Goal: Task Accomplishment & Management: Use online tool/utility

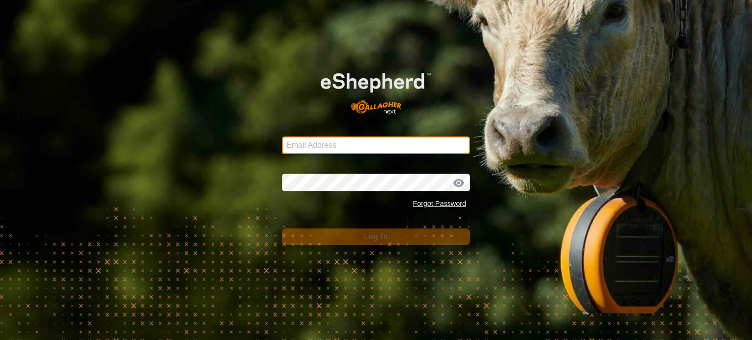
click at [331, 141] on input "Email Address" at bounding box center [376, 146] width 188 height 18
type input "[EMAIL_ADDRESS][DOMAIN_NAME]"
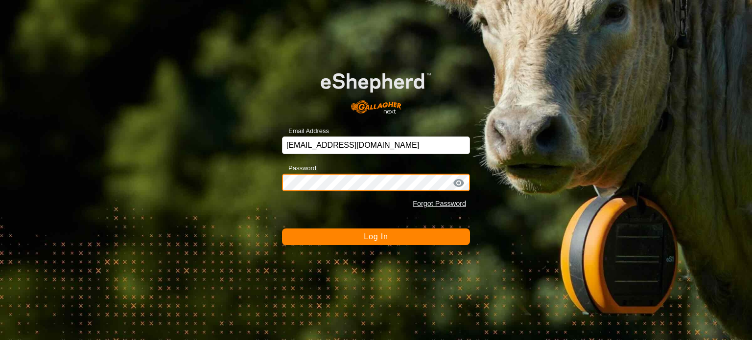
click at [282, 229] on button "Log In" at bounding box center [376, 237] width 188 height 17
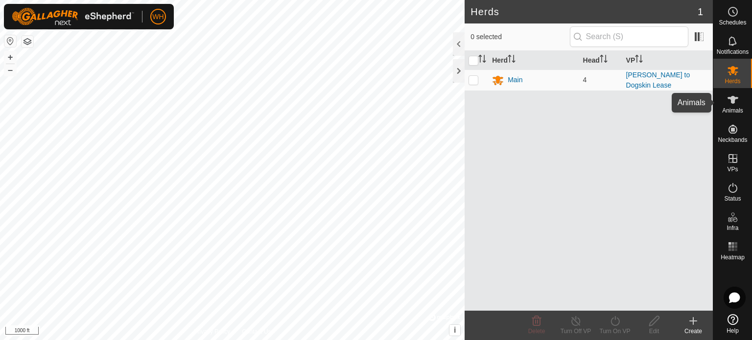
click at [739, 113] on span "Animals" at bounding box center [732, 111] width 21 height 6
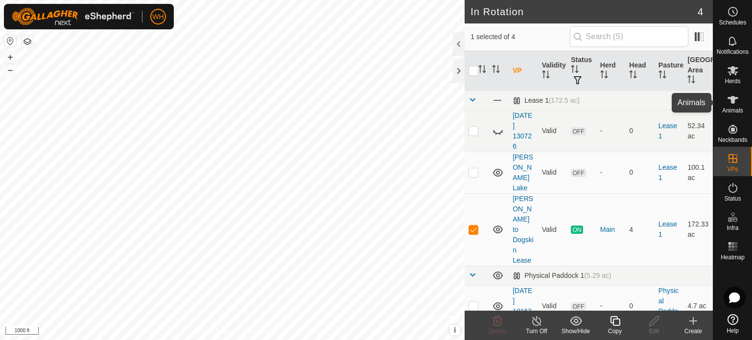
click at [736, 92] on es-animals-svg-icon at bounding box center [733, 100] width 18 height 16
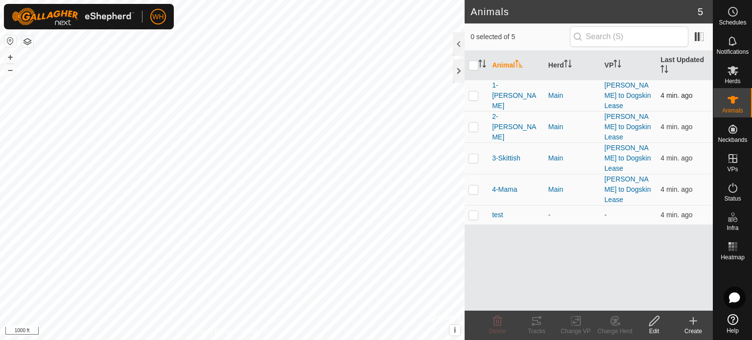
click at [473, 92] on p-checkbox at bounding box center [474, 96] width 10 height 8
checkbox input "true"
click at [534, 325] on icon at bounding box center [536, 321] width 9 height 8
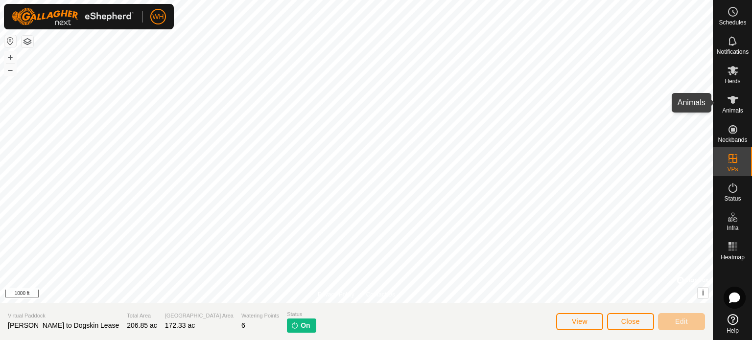
click at [739, 104] on icon at bounding box center [733, 100] width 12 height 12
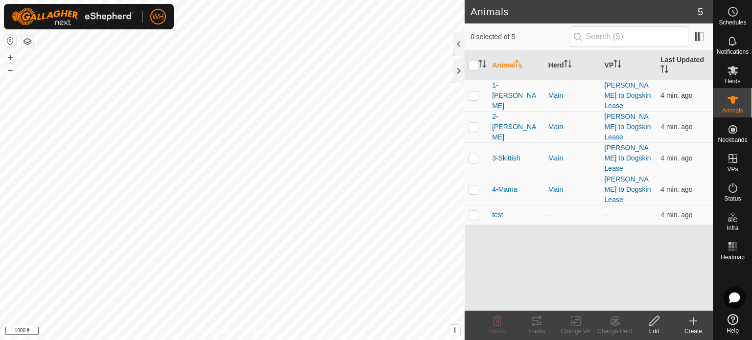
click at [475, 95] on td at bounding box center [477, 95] width 24 height 31
checkbox input "true"
click at [534, 326] on icon at bounding box center [533, 324] width 3 height 3
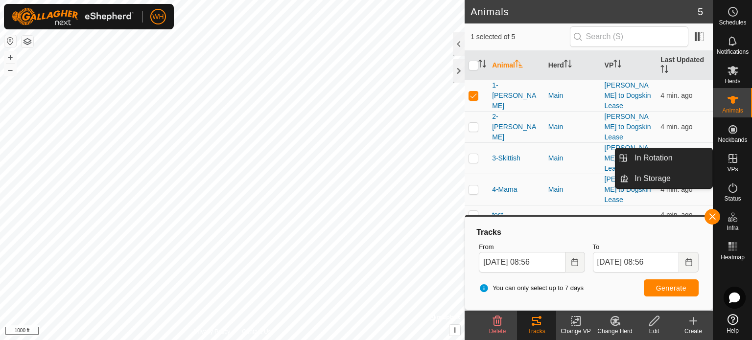
click at [729, 164] on icon at bounding box center [733, 159] width 12 height 12
click at [686, 160] on link "In Rotation" at bounding box center [671, 158] width 84 height 20
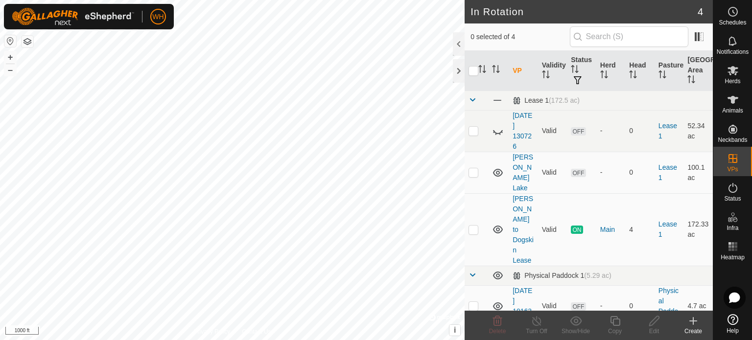
click at [691, 323] on icon at bounding box center [694, 321] width 12 height 12
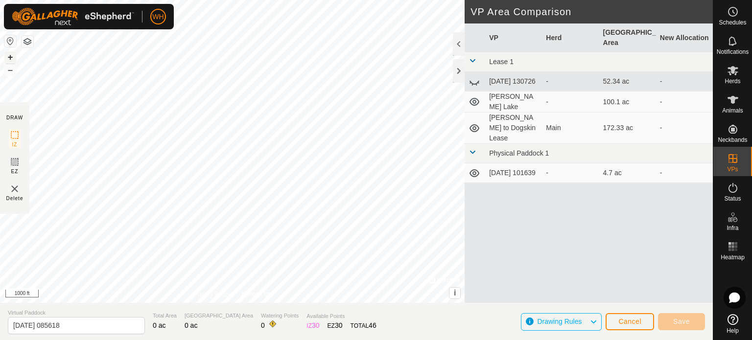
click at [11, 59] on button "+" at bounding box center [10, 57] width 12 height 12
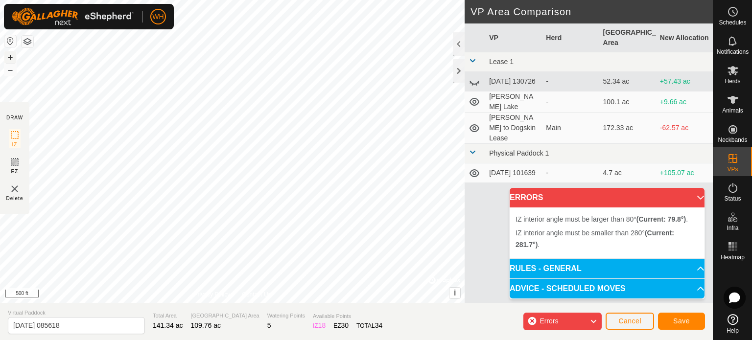
click at [12, 55] on button "+" at bounding box center [10, 57] width 12 height 12
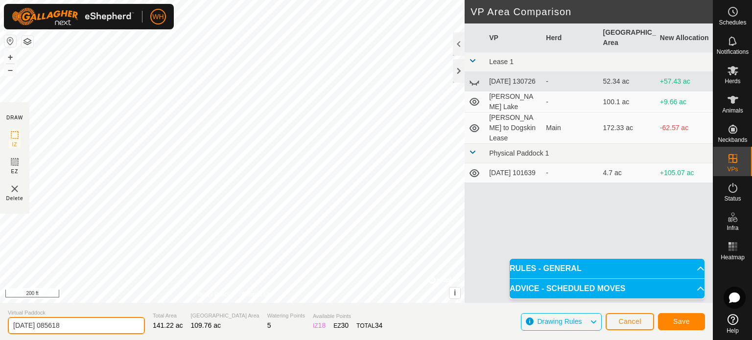
drag, startPoint x: 75, startPoint y: 329, endPoint x: 3, endPoint y: 323, distance: 72.3
click at [3, 323] on section "Virtual Paddock [DATE] 085618 Total Area 141.22 ac Grazing Area 109.76 ac Water…" at bounding box center [356, 321] width 713 height 37
type input "Pre-bull"
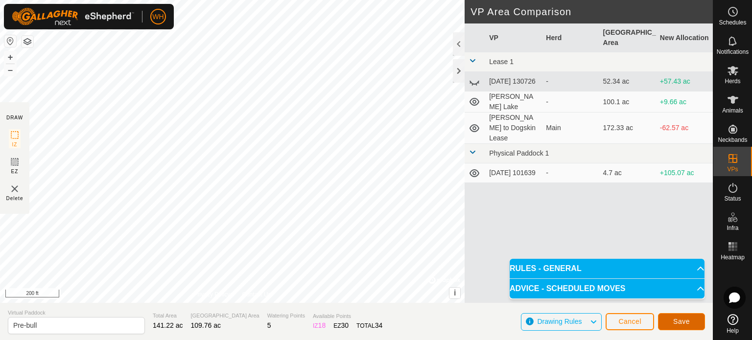
click at [672, 318] on button "Save" at bounding box center [681, 321] width 47 height 17
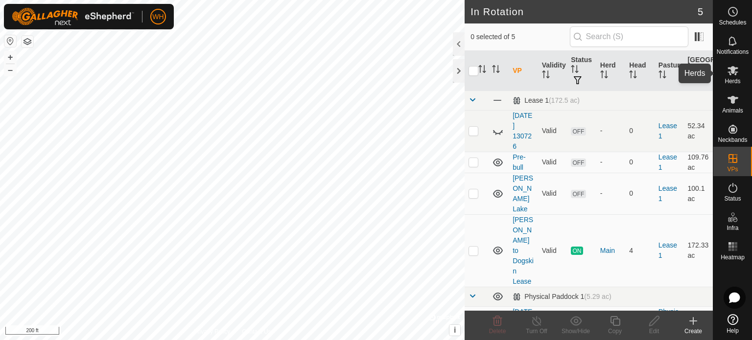
click at [733, 73] on icon at bounding box center [733, 70] width 11 height 9
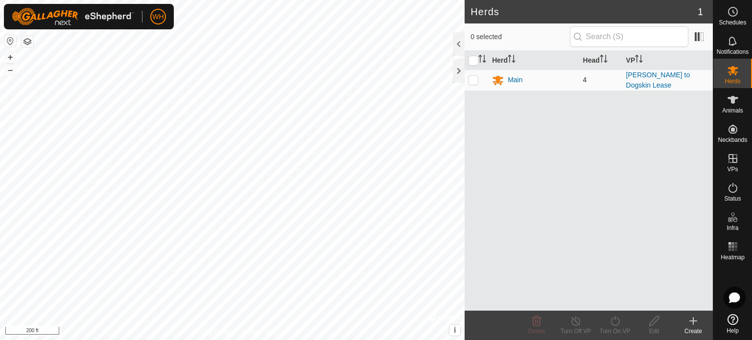
click at [475, 76] on p-checkbox at bounding box center [474, 80] width 10 height 8
checkbox input "true"
click at [619, 331] on div "Turn On VP" at bounding box center [615, 331] width 39 height 9
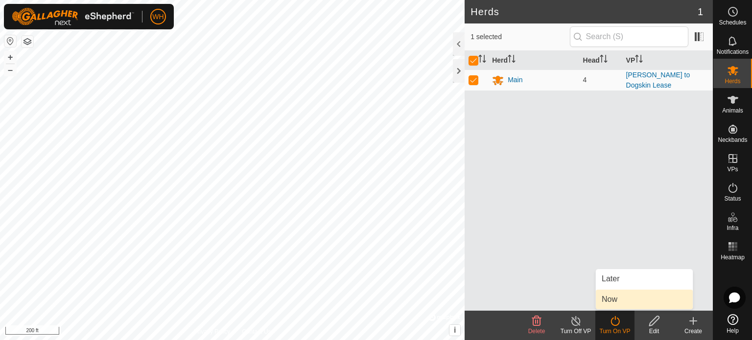
click at [612, 304] on link "Now" at bounding box center [644, 300] width 97 height 20
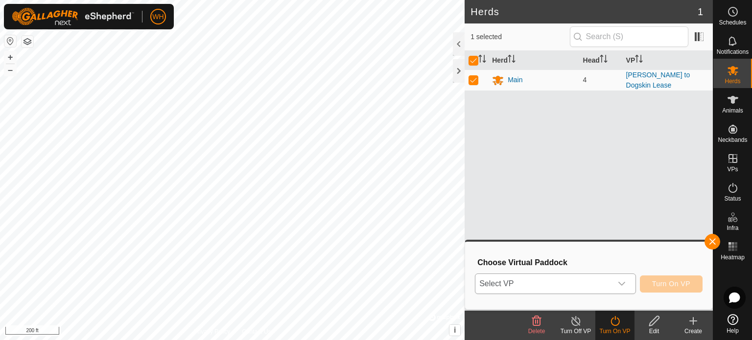
click at [622, 284] on icon "dropdown trigger" at bounding box center [622, 284] width 8 height 8
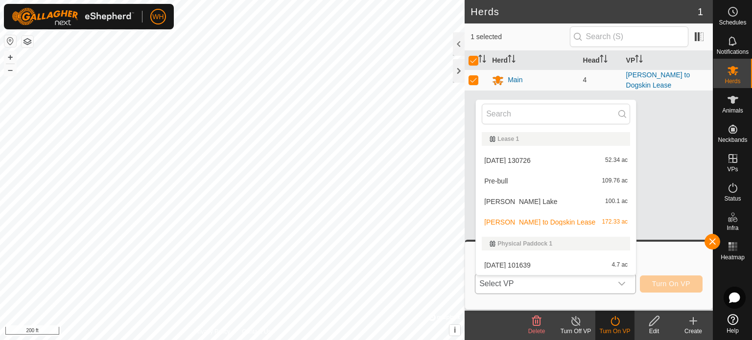
click at [498, 177] on li "Pre-bull 109.76 ac" at bounding box center [556, 181] width 160 height 20
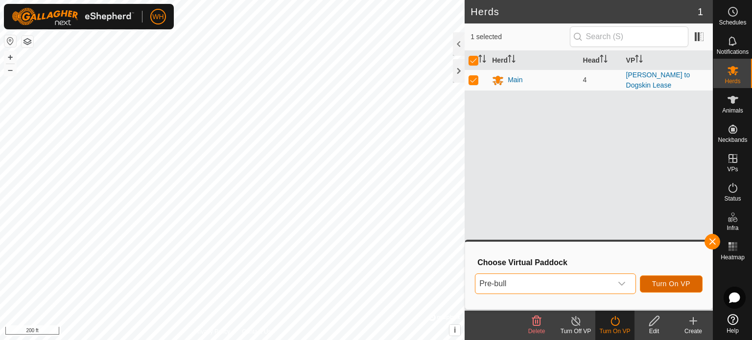
click at [664, 287] on span "Turn On VP" at bounding box center [671, 284] width 38 height 8
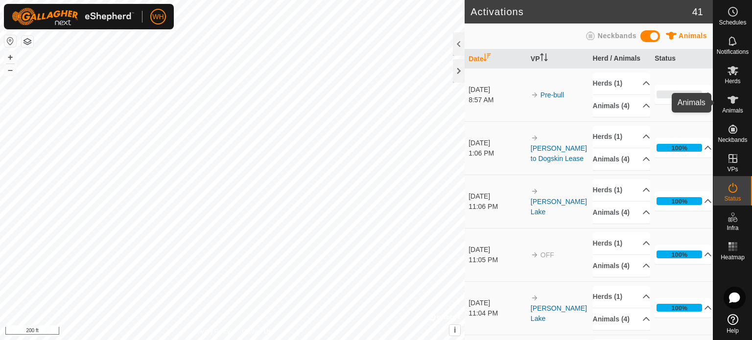
click at [735, 106] on es-animals-svg-icon at bounding box center [733, 100] width 18 height 16
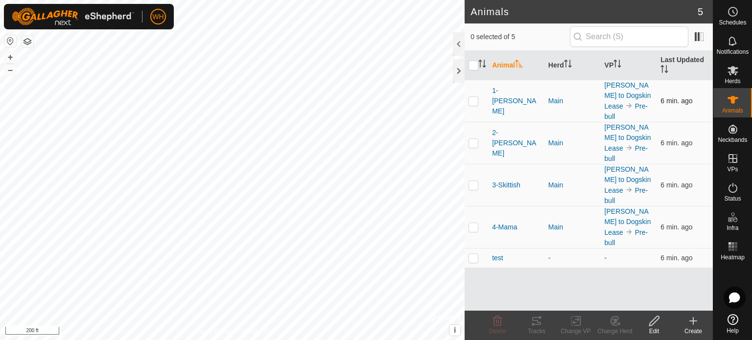
click at [476, 97] on p-checkbox at bounding box center [474, 101] width 10 height 8
checkbox input "true"
click at [534, 324] on icon at bounding box center [533, 324] width 3 height 3
click at [474, 139] on p-checkbox at bounding box center [474, 143] width 10 height 8
checkbox input "true"
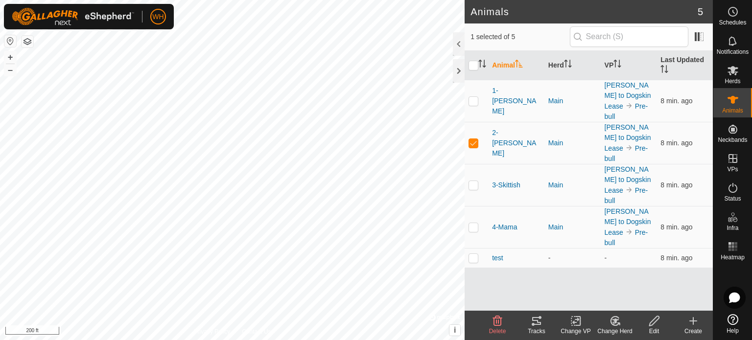
click at [540, 329] on div "Tracks" at bounding box center [536, 331] width 39 height 9
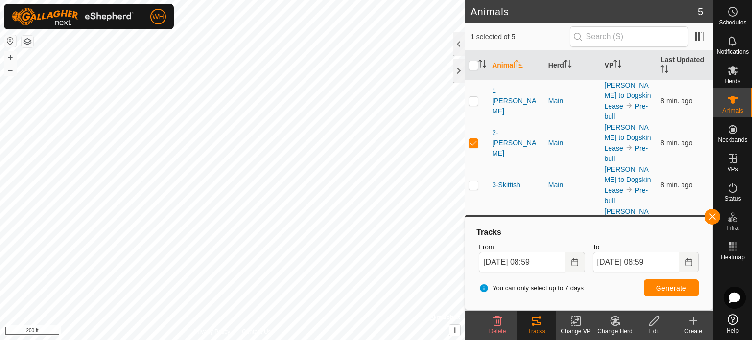
click at [368, 340] on html "WH Schedules Notifications Herds Animals Neckbands VPs Status Infra Heatmap Hel…" at bounding box center [376, 170] width 752 height 340
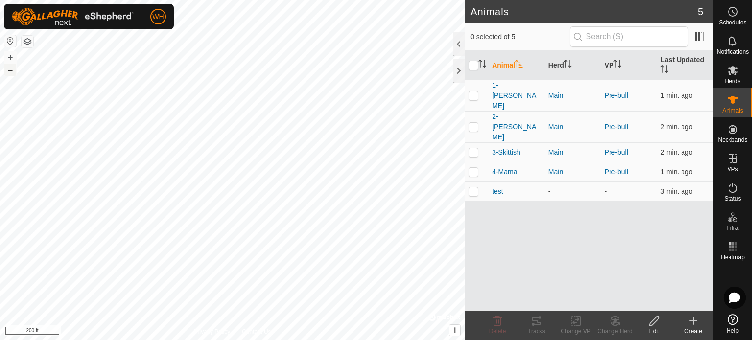
click at [7, 72] on button "–" at bounding box center [10, 70] width 12 height 12
